Goal: Find specific page/section: Find specific page/section

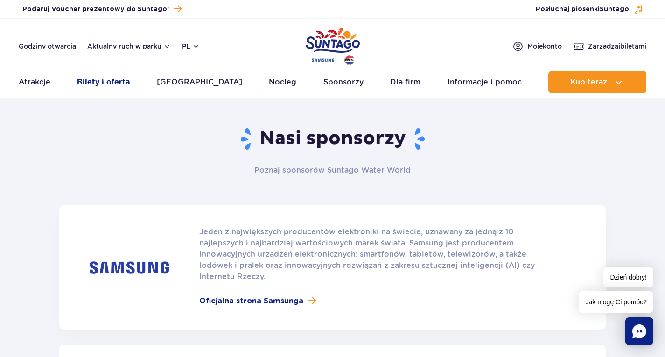
click at [103, 78] on link "Bilety i oferta" at bounding box center [103, 82] width 53 height 22
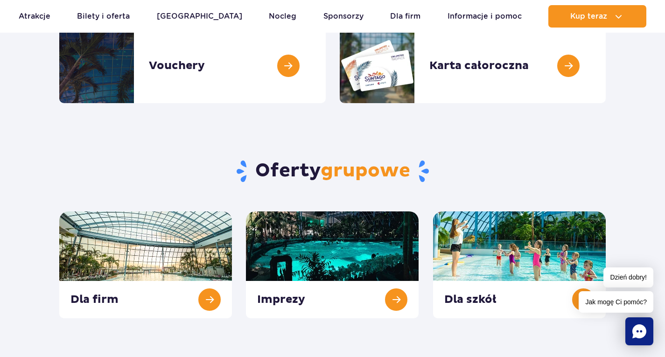
scroll to position [327, 0]
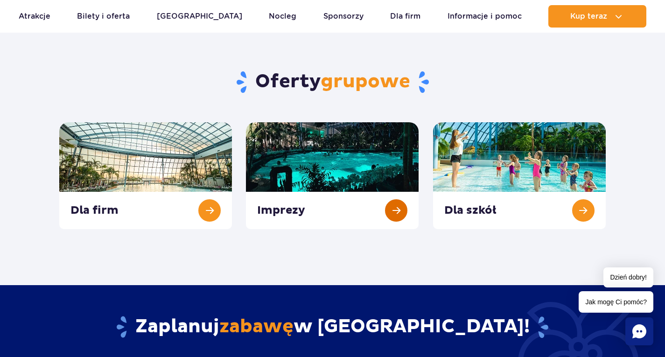
click at [354, 175] on link at bounding box center [332, 175] width 173 height 107
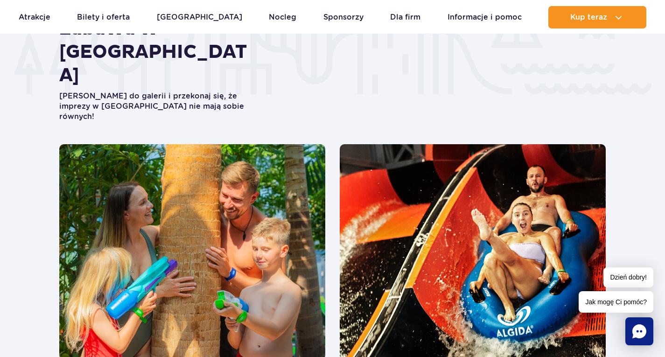
scroll to position [1726, 0]
